Goal: Information Seeking & Learning: Learn about a topic

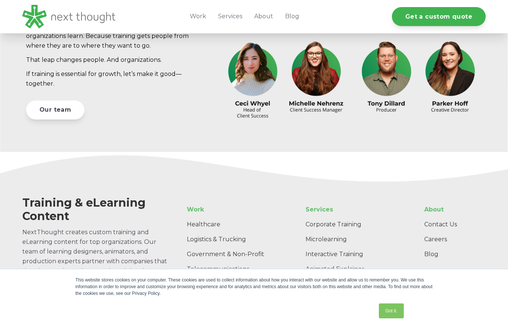
scroll to position [2211, 0]
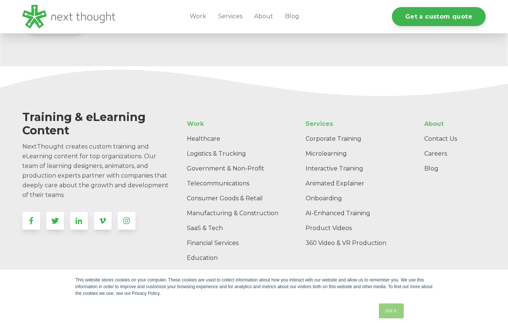
click at [392, 312] on link "Got it." at bounding box center [391, 310] width 25 height 15
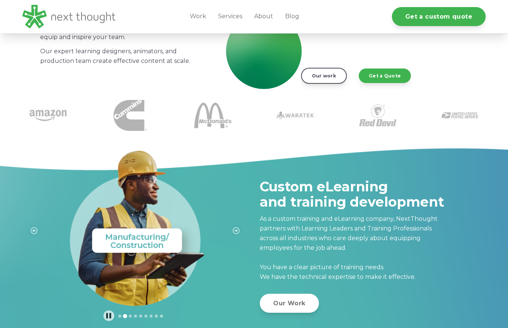
scroll to position [0, 0]
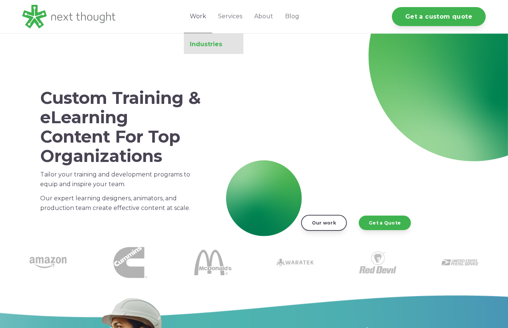
click at [204, 43] on link "Industries" at bounding box center [214, 44] width 60 height 7
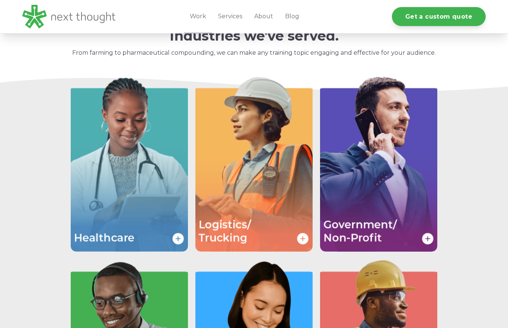
scroll to position [19, 0]
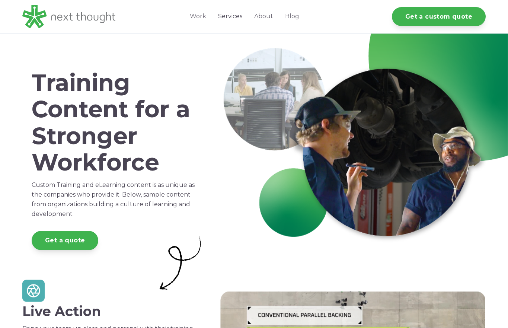
click at [229, 16] on link "Services" at bounding box center [230, 16] width 36 height 33
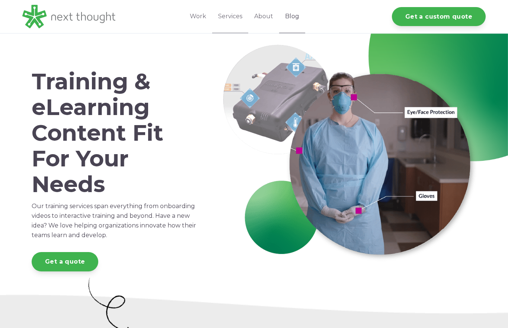
click at [297, 16] on link "Blog" at bounding box center [292, 16] width 26 height 33
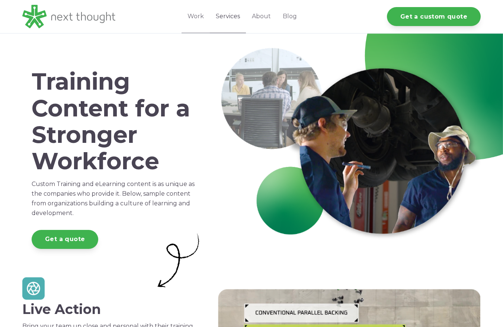
click at [225, 15] on link "Services" at bounding box center [228, 16] width 36 height 33
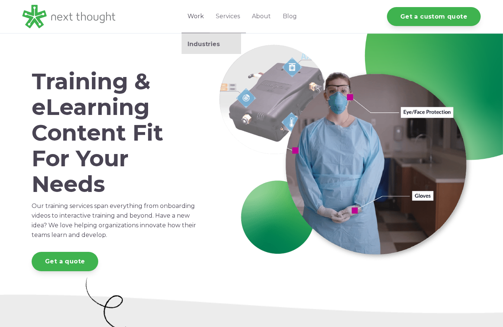
click at [202, 18] on link "Work" at bounding box center [196, 16] width 28 height 33
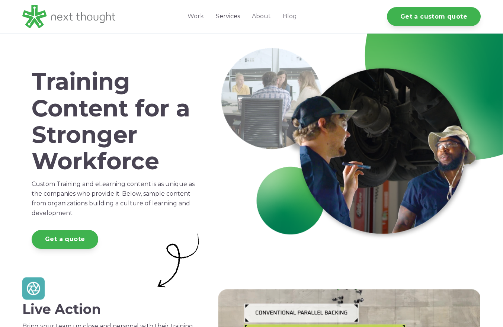
click at [235, 18] on link "Services" at bounding box center [228, 16] width 36 height 33
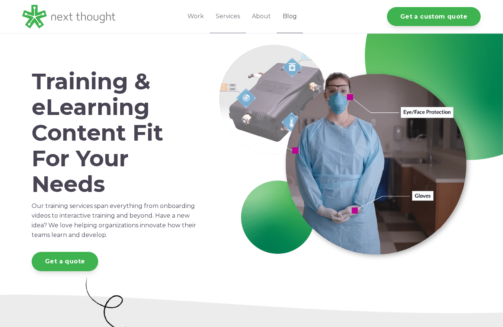
click at [290, 17] on link "Blog" at bounding box center [290, 16] width 26 height 33
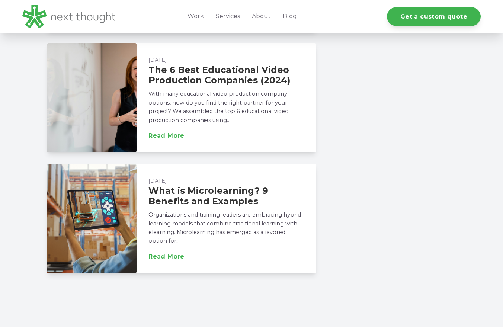
scroll to position [1160, 0]
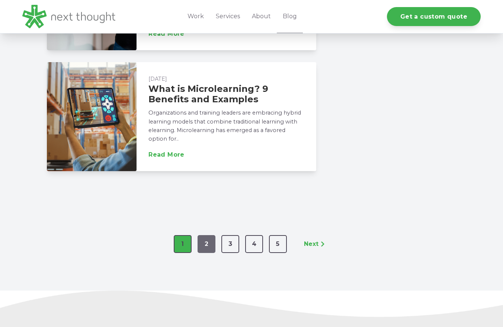
click at [206, 235] on link "2" at bounding box center [206, 244] width 18 height 18
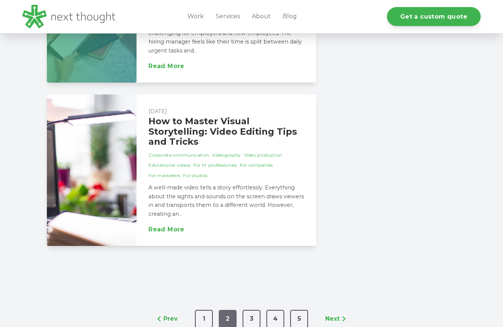
scroll to position [1278, 0]
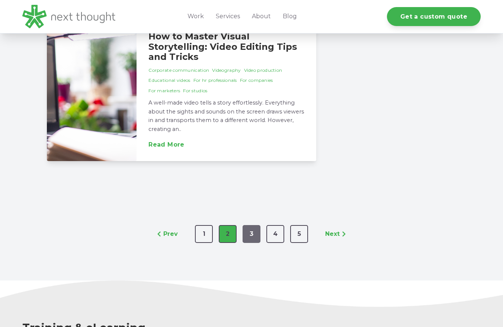
click at [258, 231] on link "3" at bounding box center [251, 234] width 18 height 18
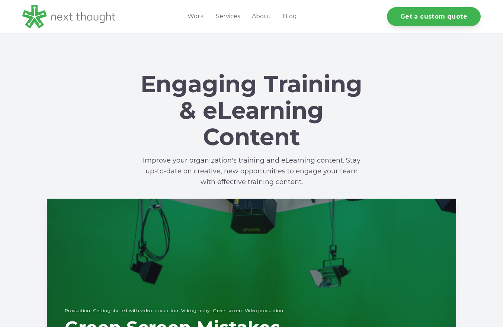
click at [385, 131] on div "Engaging Training & eLearning Content Improve your organization's training and …" at bounding box center [251, 115] width 503 height 165
click at [200, 15] on link "Work" at bounding box center [196, 16] width 28 height 33
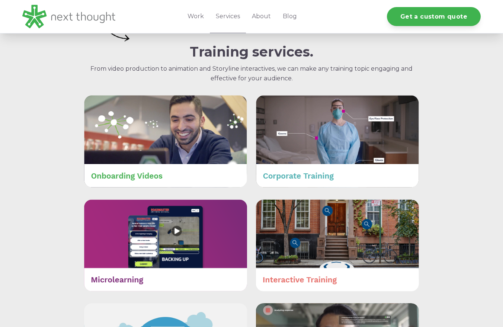
click at [136, 179] on img at bounding box center [165, 141] width 163 height 92
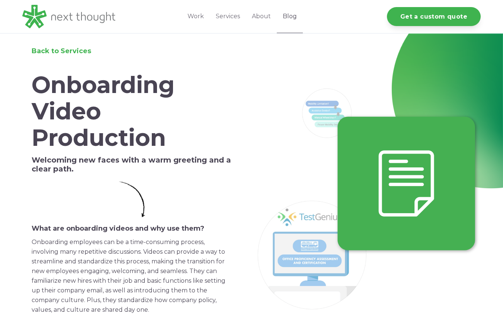
click at [294, 17] on link "Blog" at bounding box center [290, 16] width 26 height 33
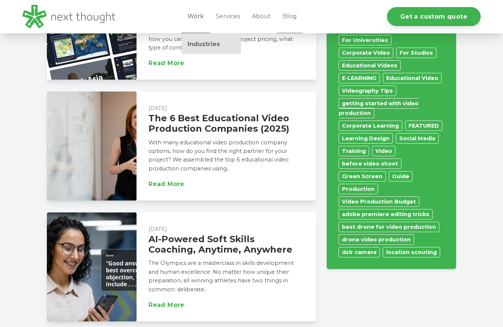
click at [199, 17] on link "Work" at bounding box center [196, 16] width 28 height 33
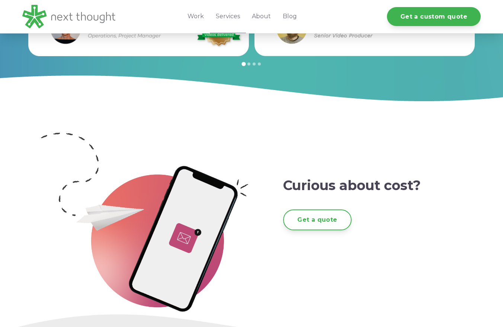
scroll to position [1471, 0]
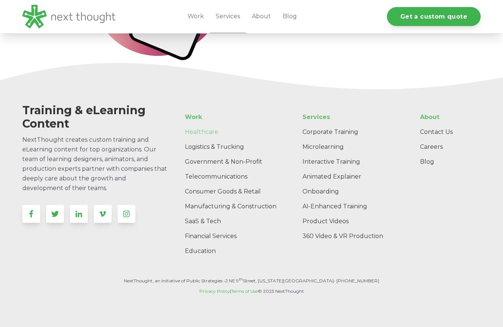
click at [201, 131] on link "Healthcare" at bounding box center [235, 132] width 112 height 15
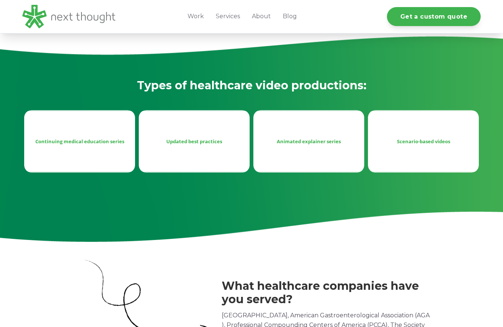
scroll to position [239, 0]
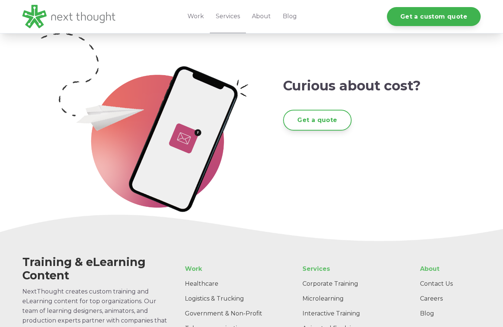
scroll to position [1462, 0]
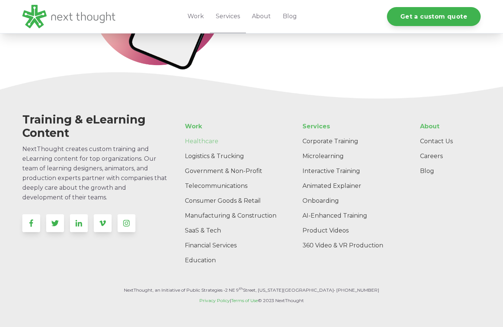
click at [202, 139] on link "Healthcare" at bounding box center [235, 141] width 112 height 15
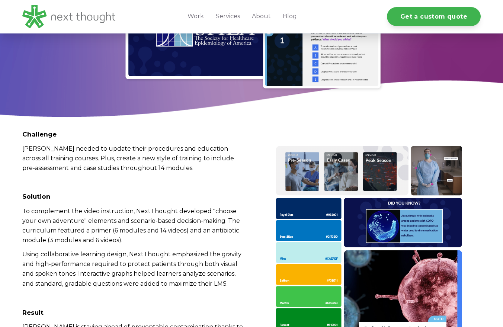
scroll to position [1502, 0]
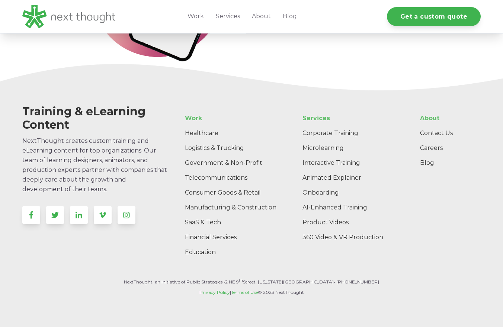
scroll to position [1471, 0]
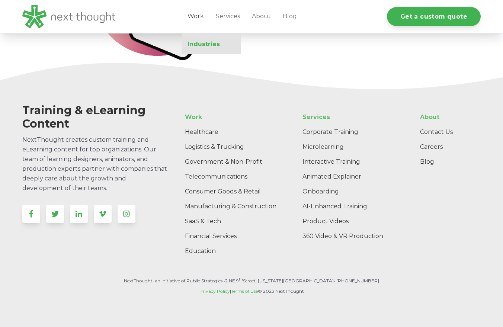
click at [208, 41] on link "Industries" at bounding box center [212, 44] width 60 height 7
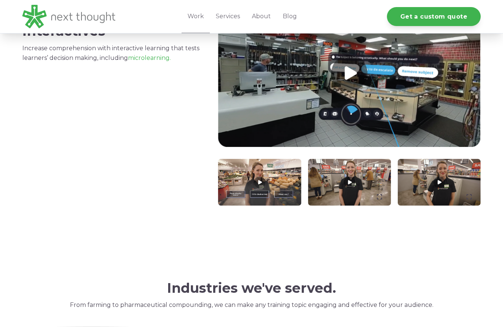
scroll to position [709, 0]
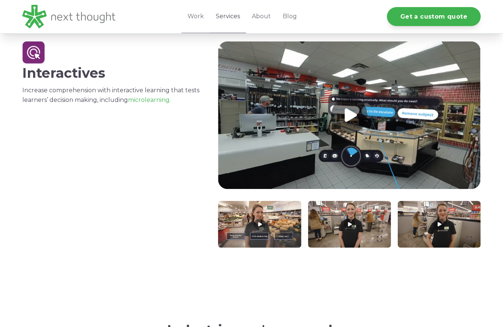
click at [234, 13] on link "Services" at bounding box center [228, 16] width 36 height 33
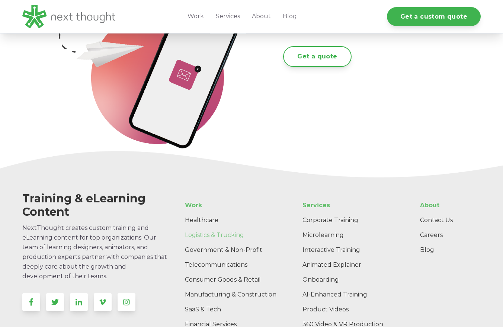
scroll to position [1471, 0]
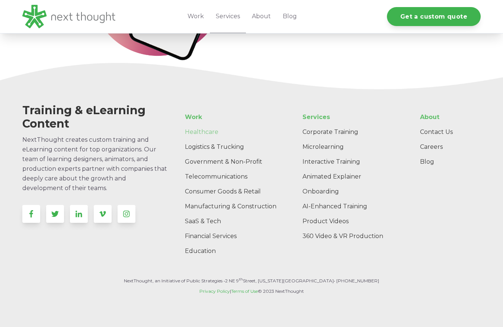
click at [201, 131] on link "Healthcare" at bounding box center [235, 132] width 112 height 15
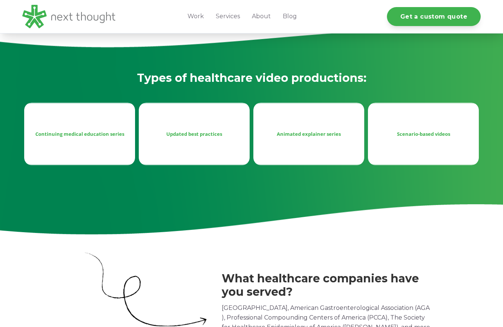
scroll to position [310, 0]
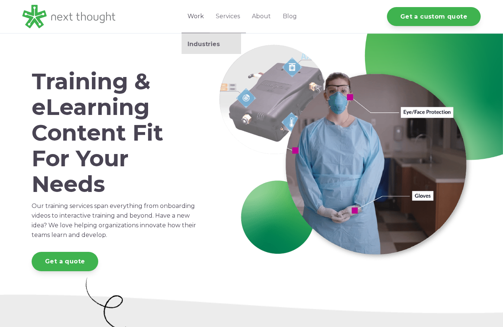
click at [202, 19] on link "Work" at bounding box center [196, 16] width 28 height 33
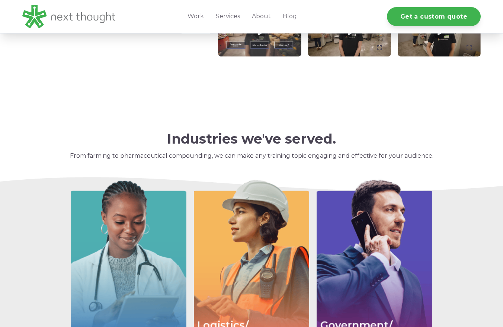
scroll to position [1135, 0]
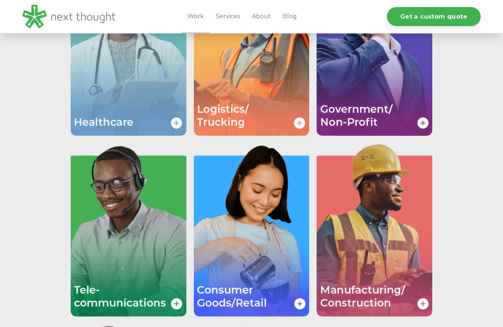
click at [111, 112] on img "Image grid with {{ image_count }} images." at bounding box center [129, 48] width 116 height 173
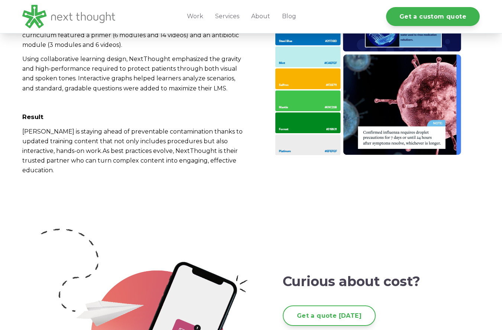
scroll to position [1975, 0]
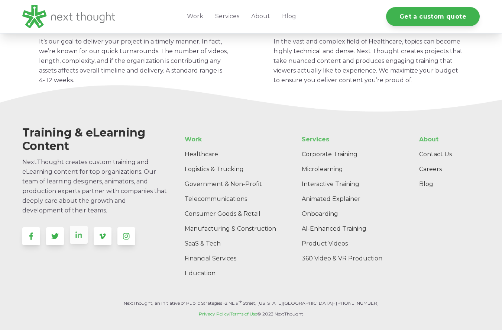
click at [80, 231] on icon at bounding box center [79, 234] width 7 height 7
